Goal: Browse casually

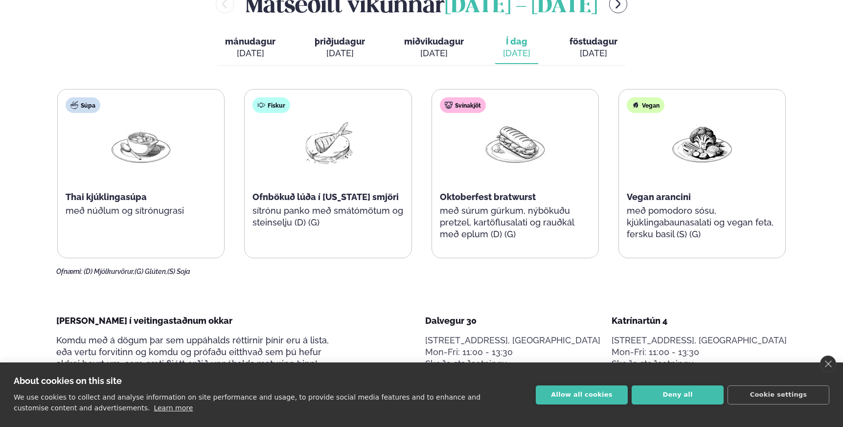
scroll to position [476, 0]
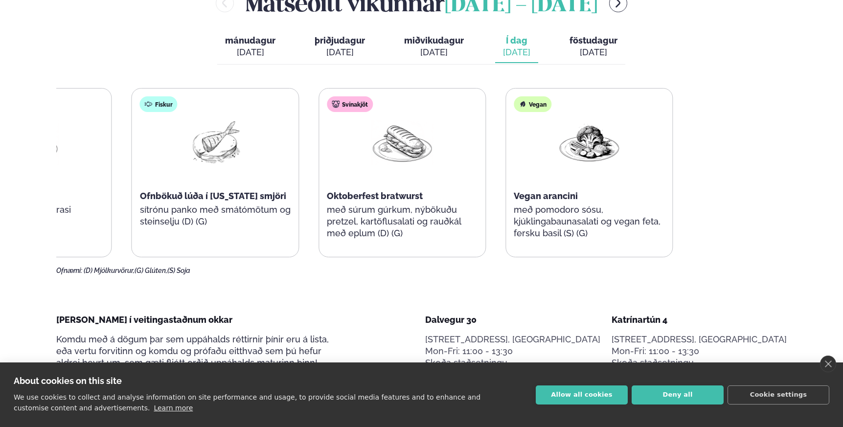
click at [264, 188] on div "Súpa Thai kjúklingasúpa með núðlum og sítrónugrasi Fiskur Ofnbökuð lúða í [US_S…" at bounding box center [308, 172] width 728 height 169
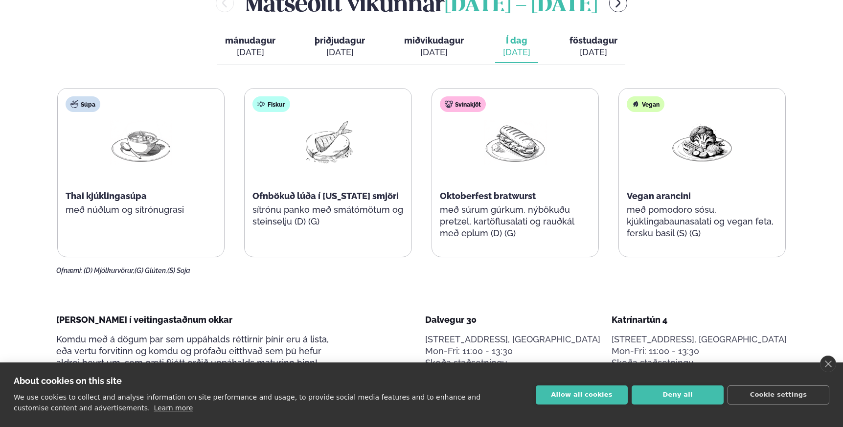
click at [214, 203] on div "Súpa Thai kjúklingasúpa með núðlum og sítrónugrasi Fiskur Ofnbökuð lúða í [US_S…" at bounding box center [421, 172] width 728 height 169
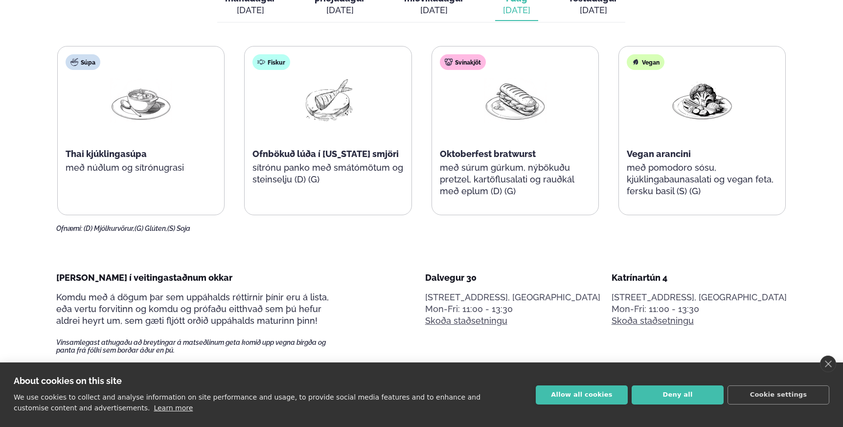
scroll to position [496, 0]
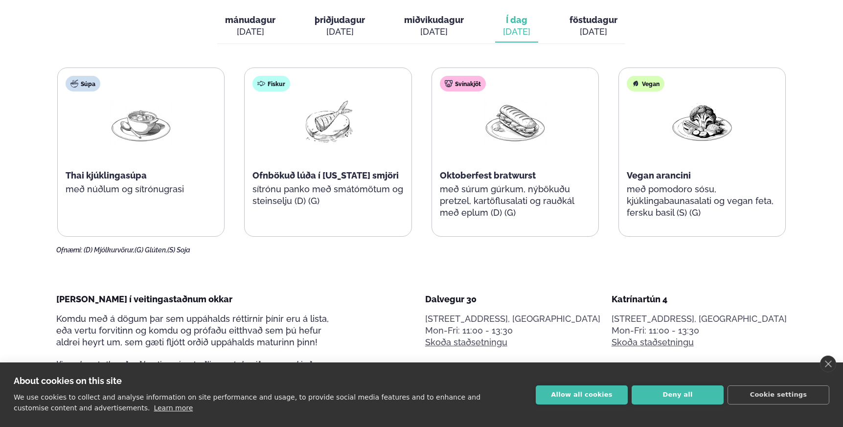
click at [466, 179] on span "Oktoberfest bratwurst" at bounding box center [488, 175] width 96 height 10
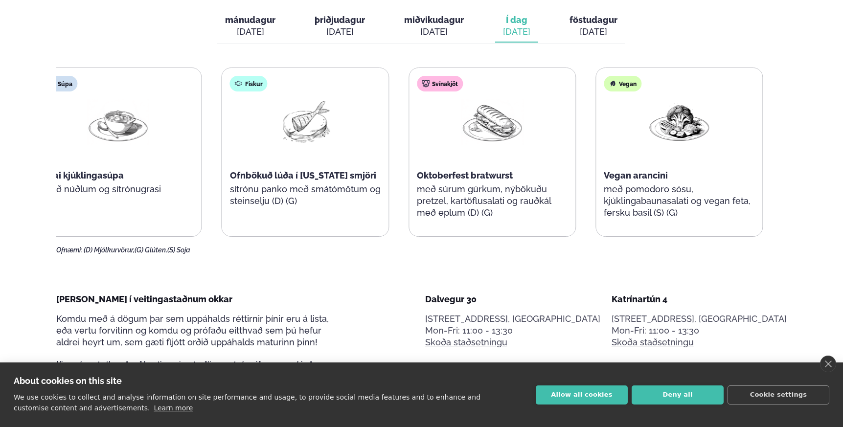
click at [444, 161] on div "Svínakjöt Oktoberfest bratwurst með súrum gúrkum, nýbökuðu pretzel, kartöflusal…" at bounding box center [492, 152] width 166 height 168
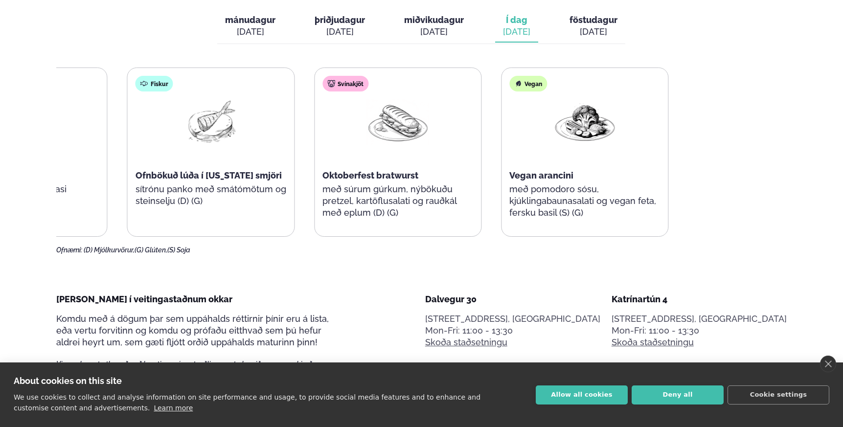
click at [222, 186] on div "Súpa Thai kjúklingasúpa með núðlum og sítrónugrasi Fiskur Ofnbökuð lúða í [US_S…" at bounding box center [304, 152] width 728 height 169
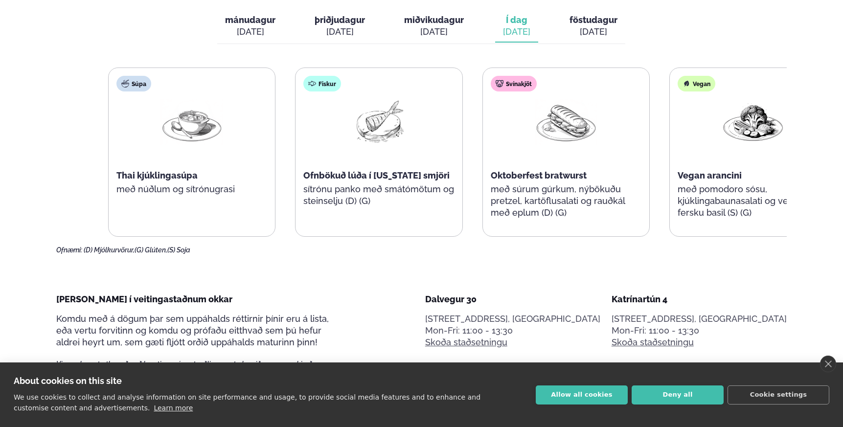
click at [356, 188] on div "Súpa Thai kjúklingasúpa með núðlum og sítrónugrasi Fiskur Ofnbökuð lúða í [US_S…" at bounding box center [472, 152] width 728 height 169
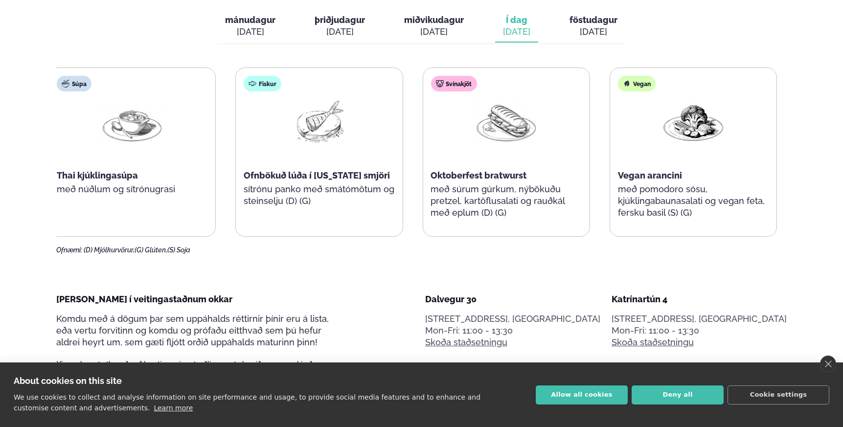
click at [340, 189] on p "sítrónu panko með smátómötum og steinselju (D) (G)" at bounding box center [319, 194] width 151 height 23
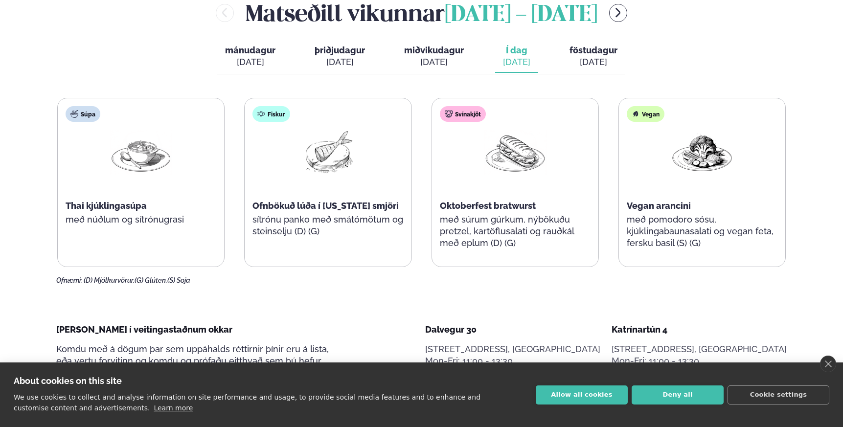
scroll to position [459, 0]
